Goal: Find specific page/section

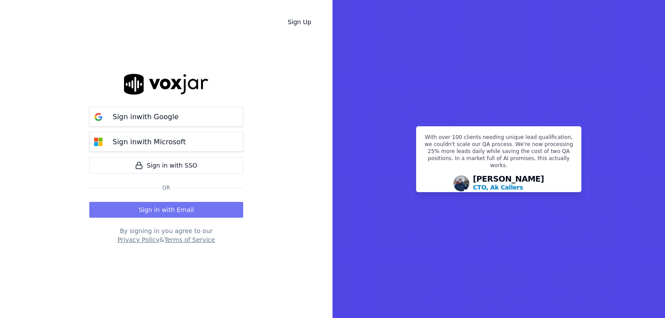
click at [172, 208] on button "Sign in with Email" at bounding box center [166, 210] width 154 height 16
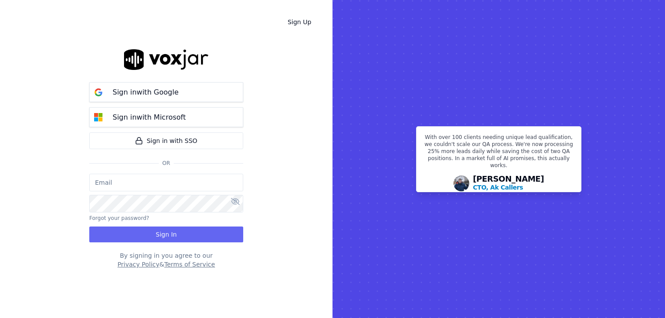
click at [141, 188] on input "email" at bounding box center [166, 183] width 154 height 18
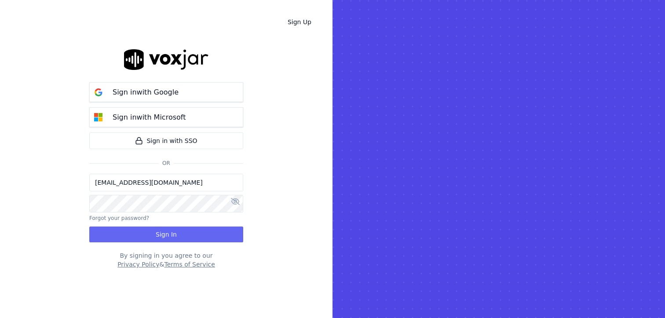
type input "bill@sweetrelish.com"
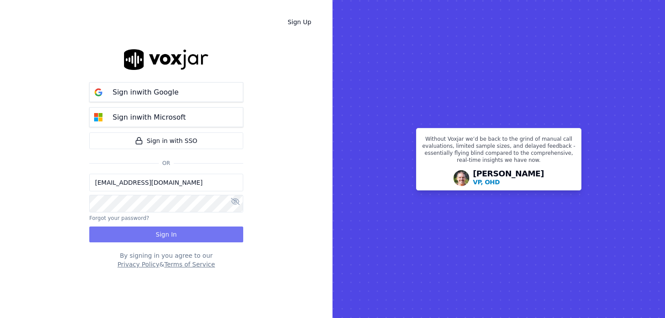
click at [116, 235] on button "Sign In" at bounding box center [166, 234] width 154 height 16
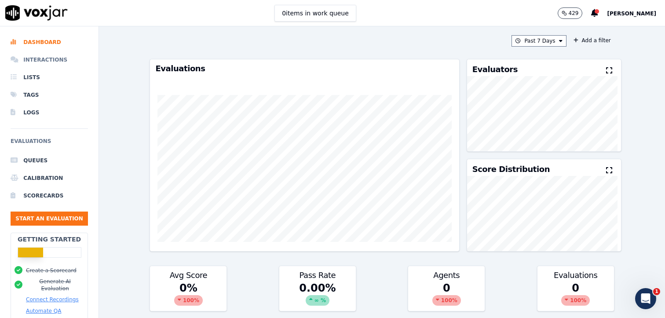
click at [40, 58] on li "Interactions" at bounding box center [49, 60] width 77 height 18
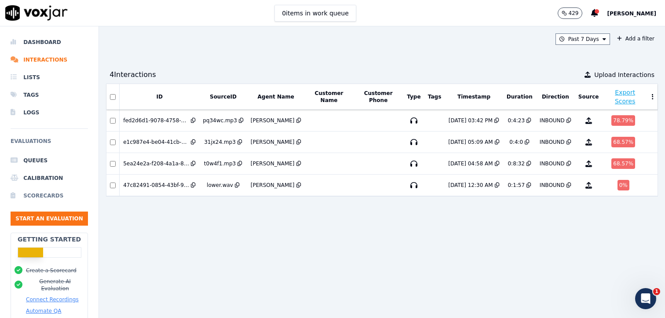
click at [33, 192] on li "Scorecards" at bounding box center [49, 196] width 77 height 18
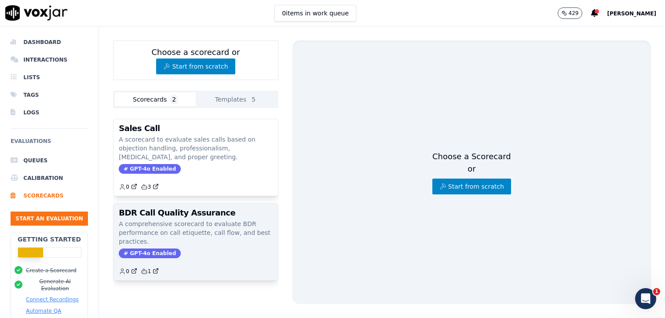
click at [188, 213] on h3 "BDR Call Quality Assurance" at bounding box center [196, 213] width 154 height 8
